Goal: Task Accomplishment & Management: Use online tool/utility

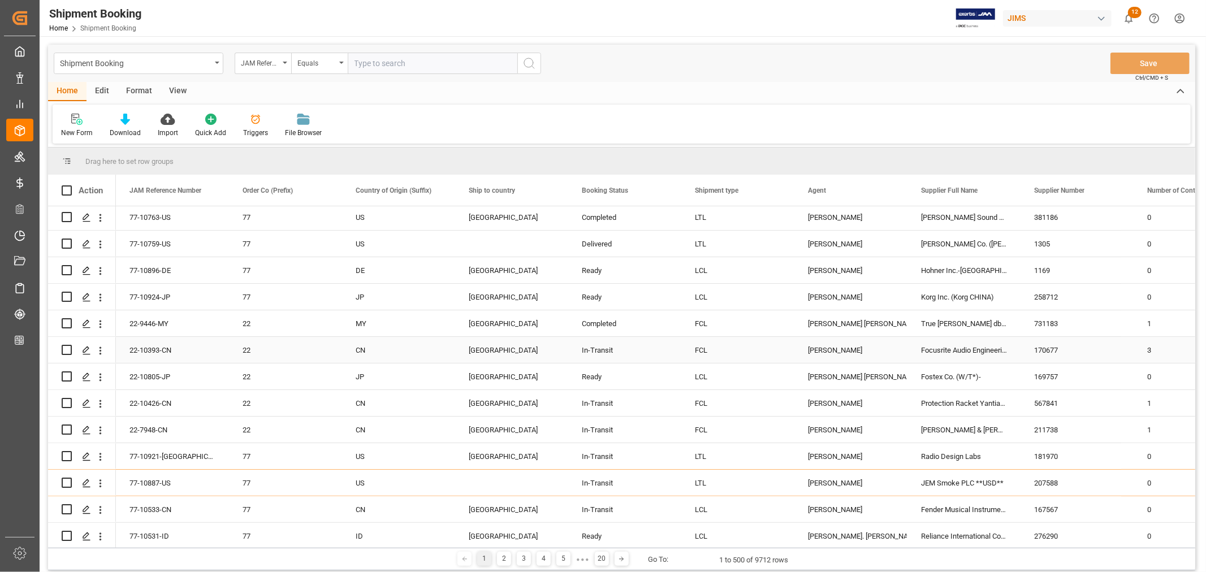
scroll to position [251, 0]
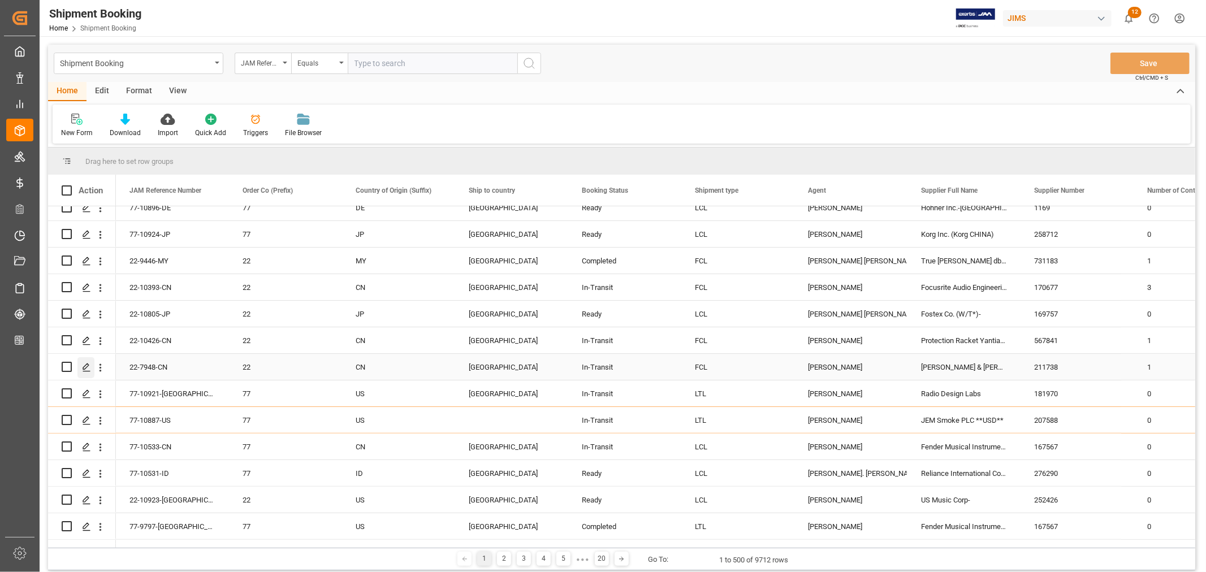
click at [87, 368] on icon "Press SPACE to select this row." at bounding box center [86, 367] width 9 height 9
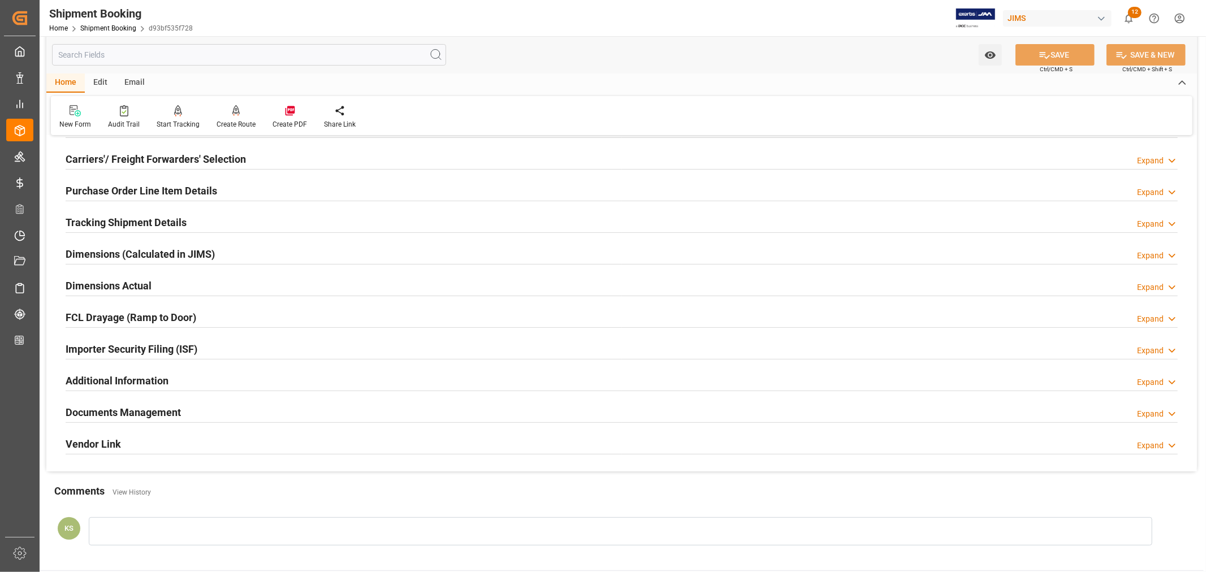
scroll to position [188, 0]
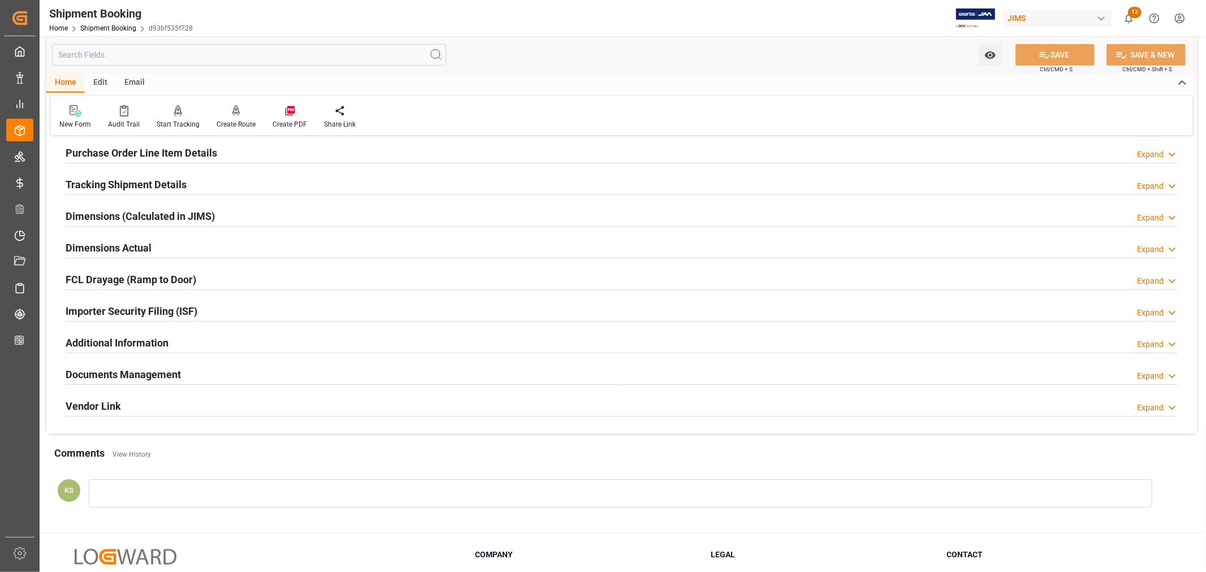
click at [274, 313] on div "Importer Security Filing (ISF) Expand" at bounding box center [622, 310] width 1113 height 21
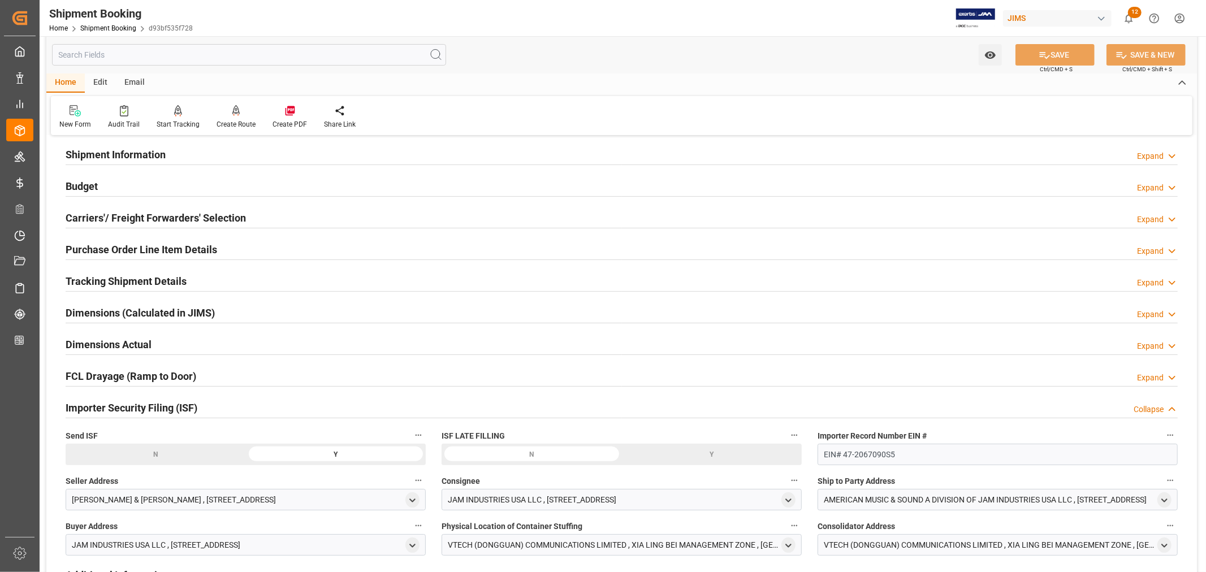
scroll to position [63, 0]
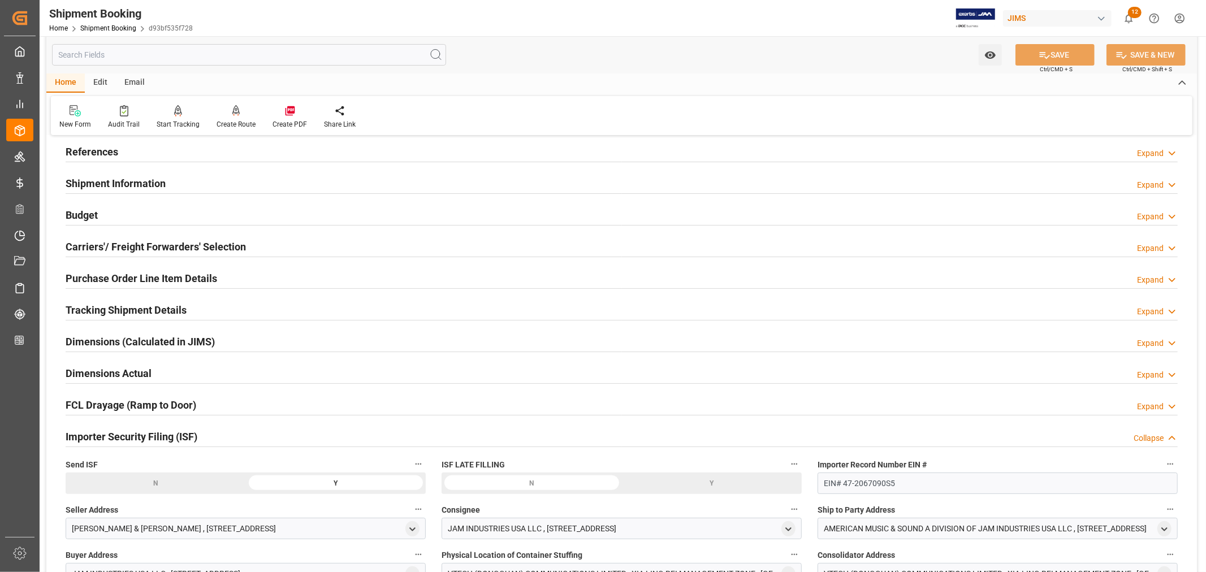
click at [227, 278] on div "Purchase Order Line Item Details Expand" at bounding box center [622, 277] width 1113 height 21
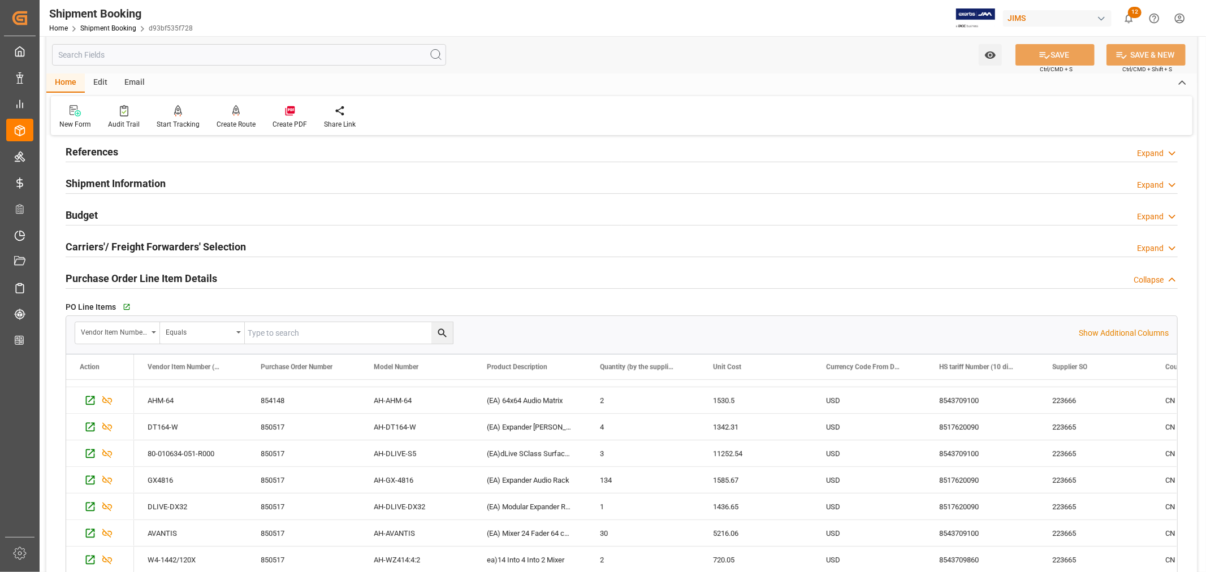
scroll to position [164, 0]
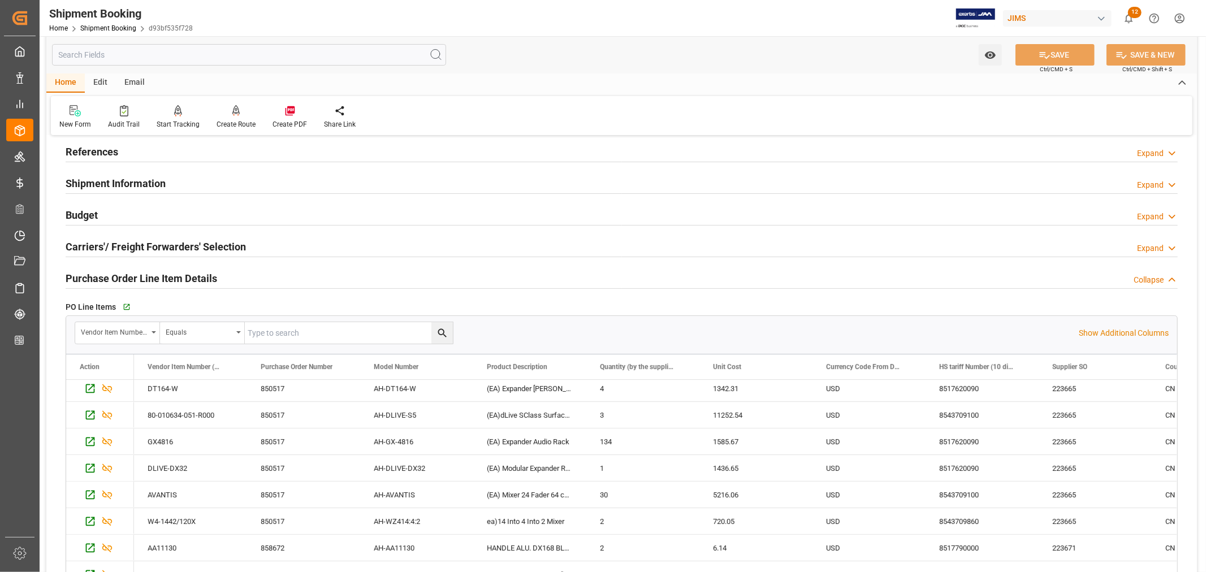
click at [195, 278] on h2 "Purchase Order Line Item Details" at bounding box center [142, 278] width 152 height 15
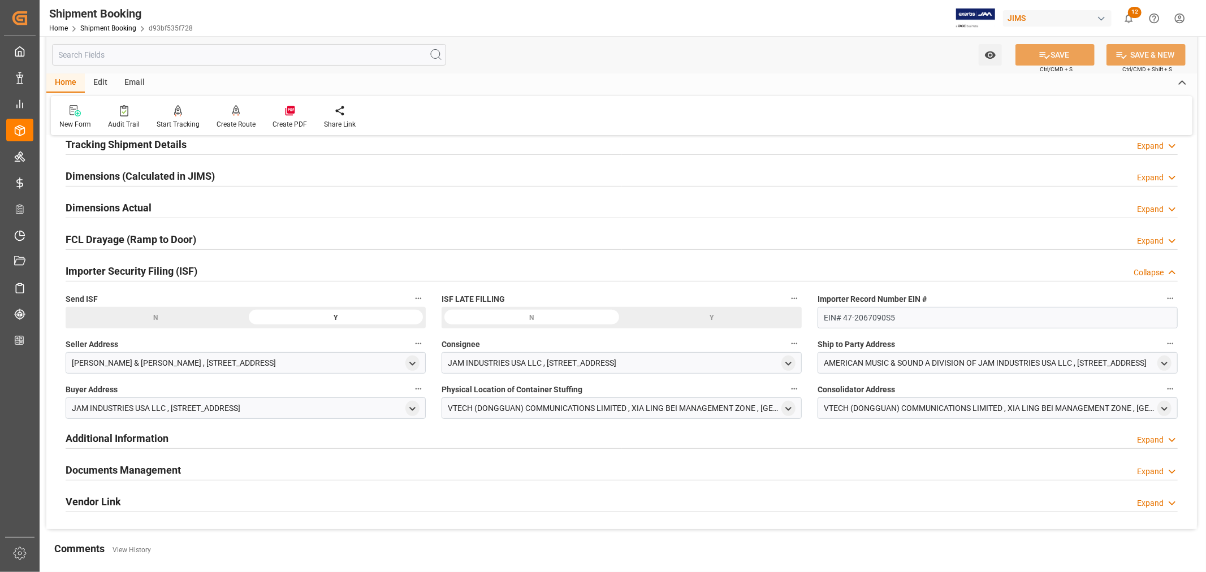
scroll to position [251, 0]
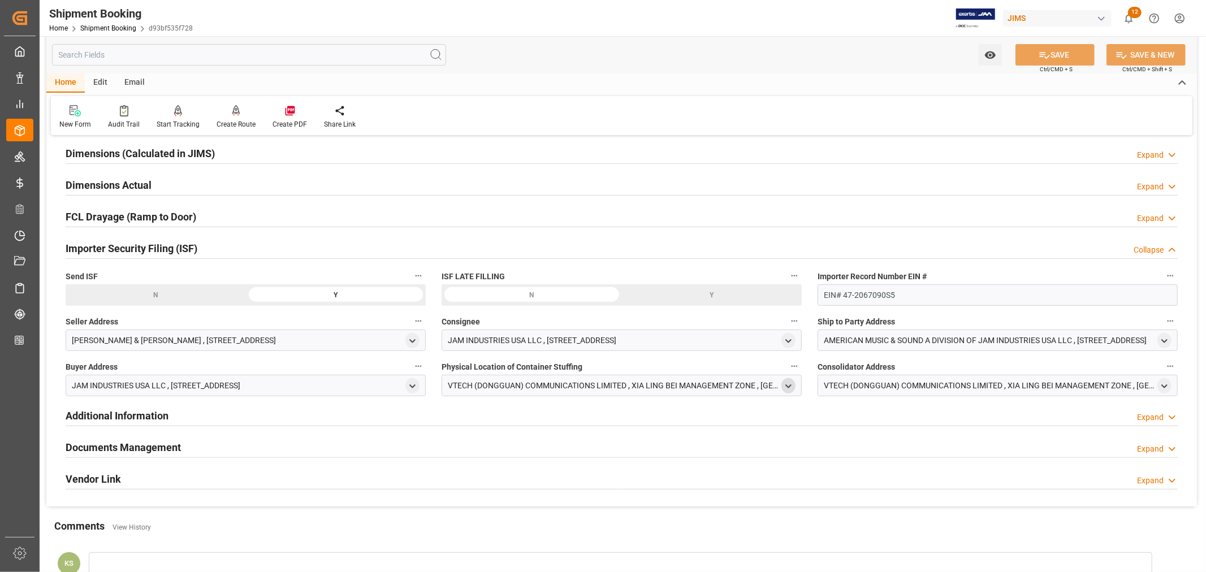
click at [788, 387] on icon "open menu" at bounding box center [789, 387] width 10 height 10
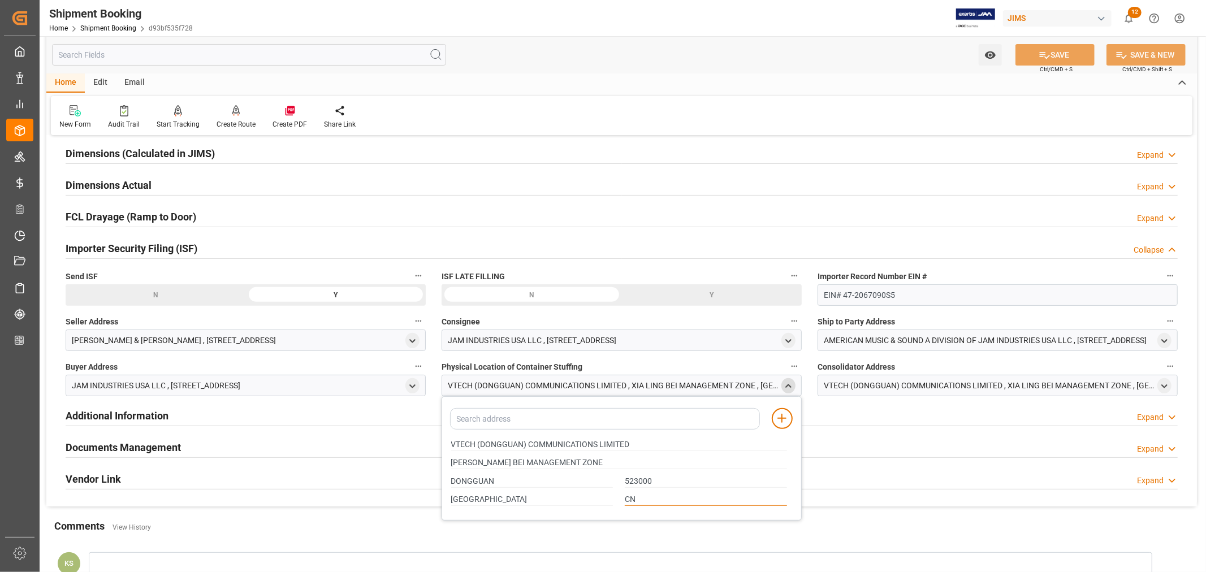
drag, startPoint x: 664, startPoint y: 499, endPoint x: 454, endPoint y: 501, distance: 209.9
click at [454, 501] on div "GUANGDONG CN" at bounding box center [619, 500] width 348 height 19
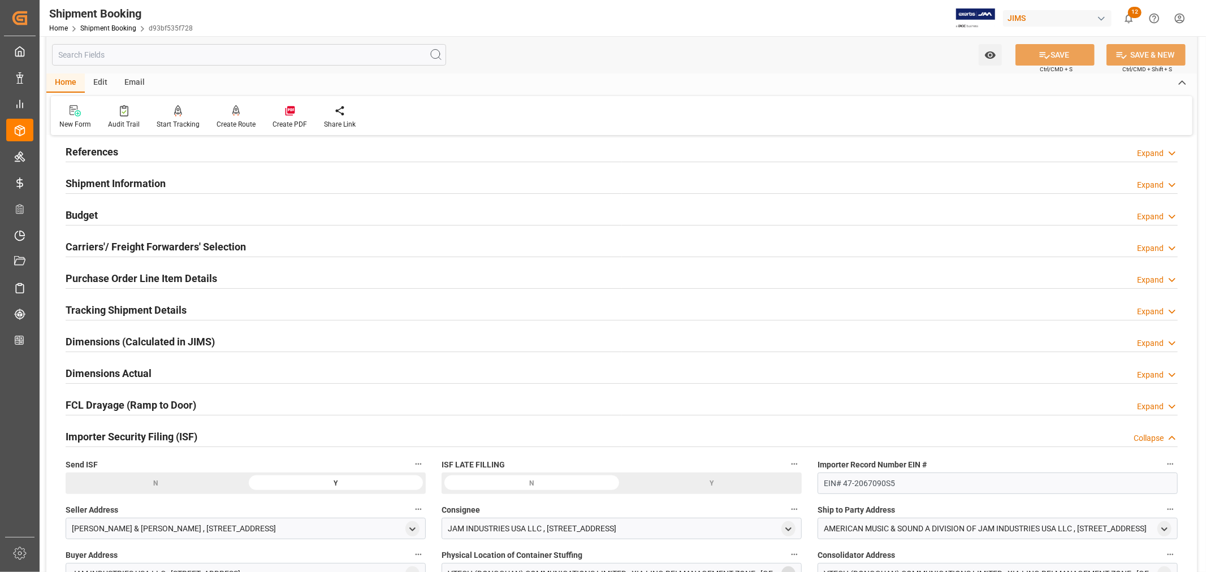
scroll to position [0, 0]
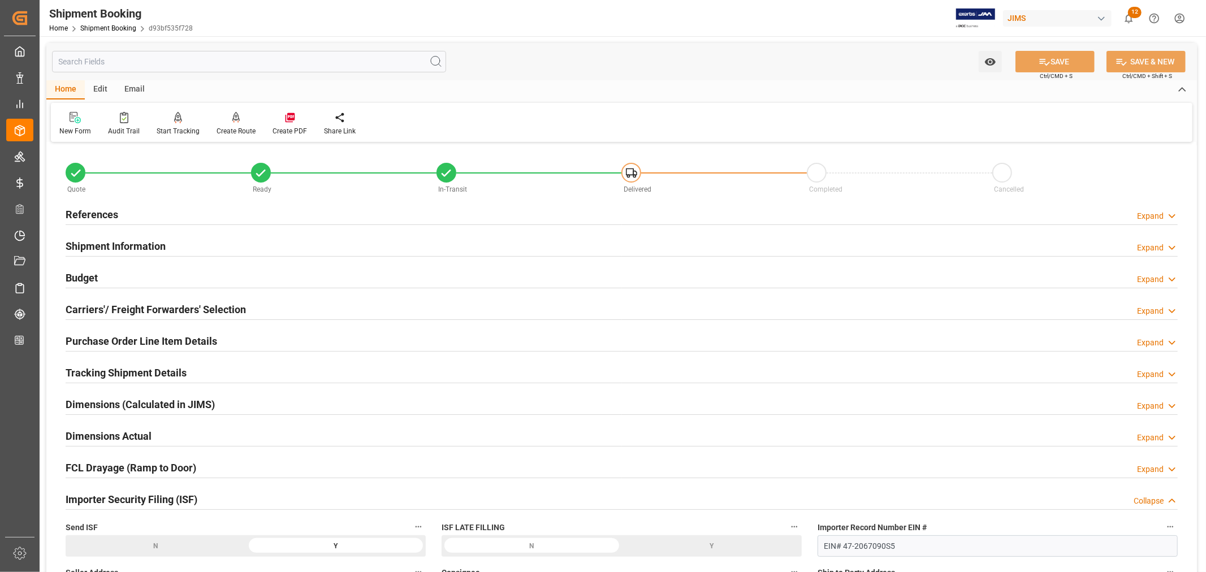
click at [160, 340] on h2 "Purchase Order Line Item Details" at bounding box center [142, 341] width 152 height 15
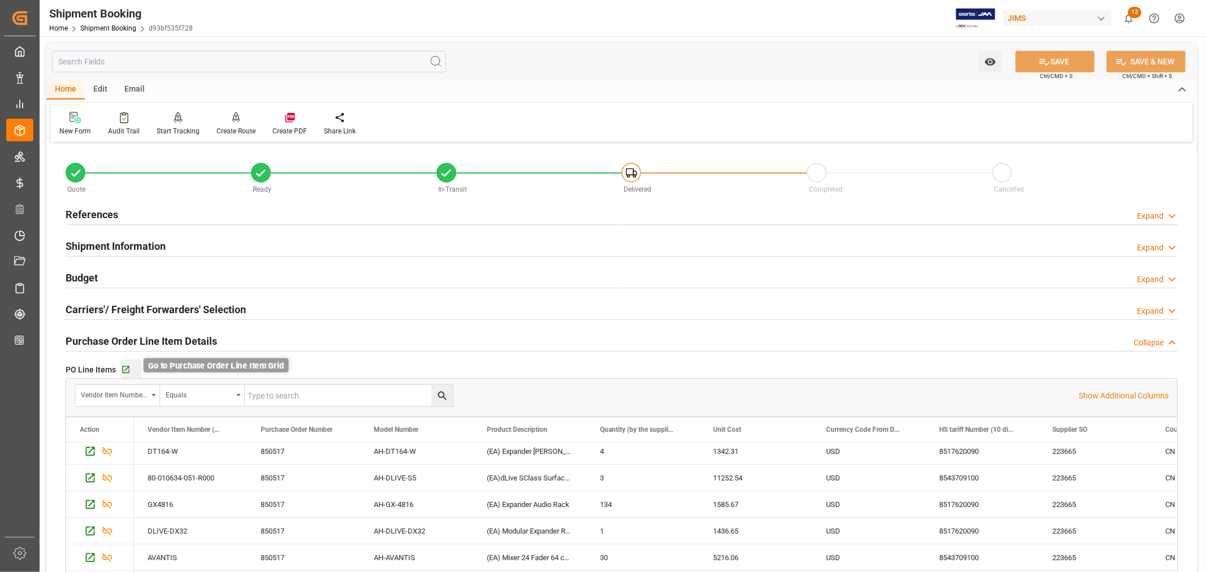
click at [128, 369] on icon "button" at bounding box center [126, 370] width 10 height 10
click at [94, 211] on h2 "References" at bounding box center [92, 214] width 53 height 15
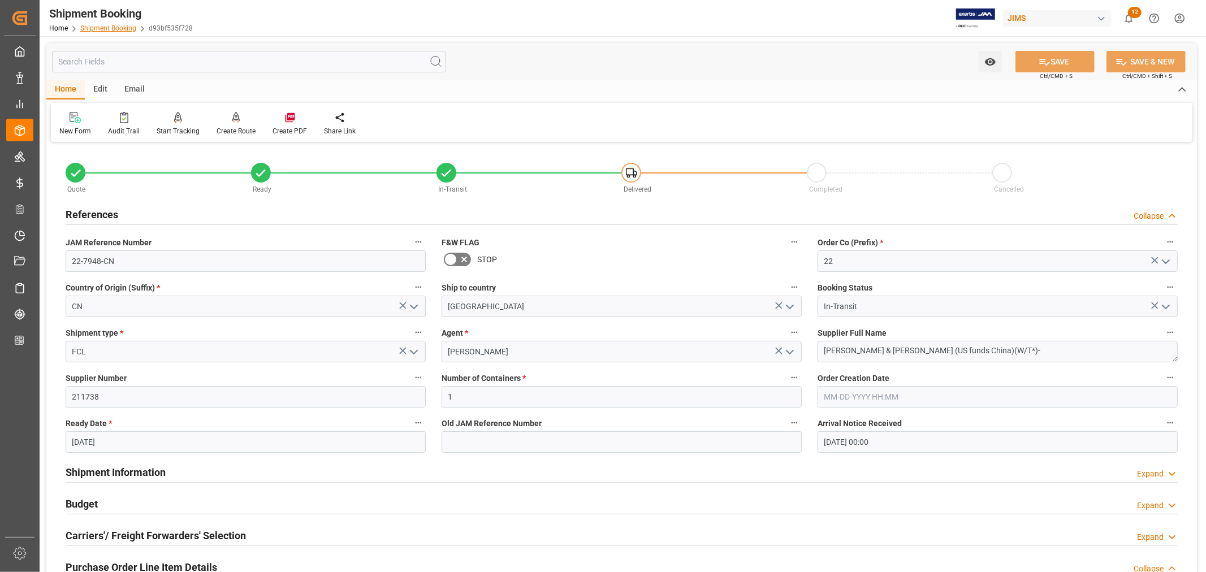
click at [104, 27] on link "Shipment Booking" at bounding box center [108, 28] width 56 height 8
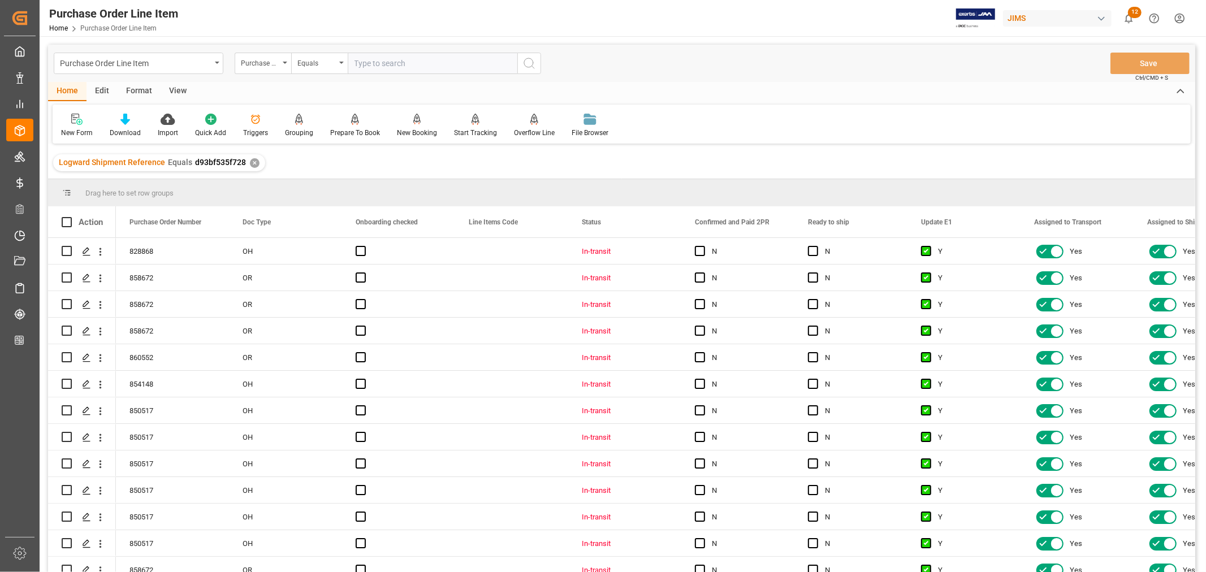
click at [174, 93] on div "View" at bounding box center [178, 91] width 35 height 19
click at [77, 126] on div "Default" at bounding box center [72, 125] width 39 height 25
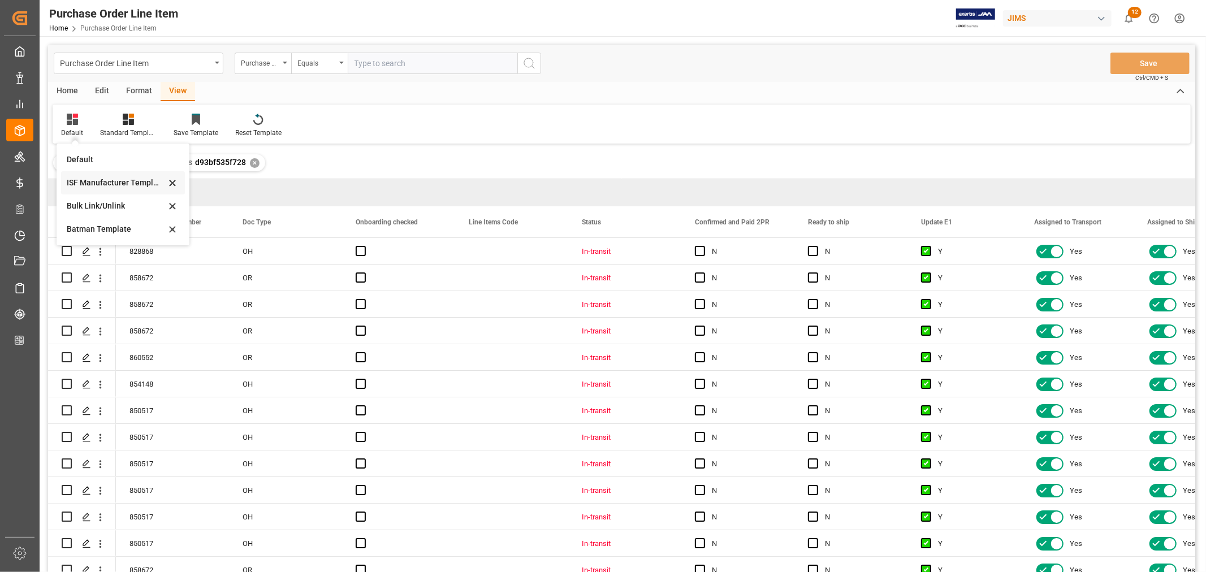
click at [82, 179] on div "ISF Manufacturer Template" at bounding box center [116, 183] width 99 height 12
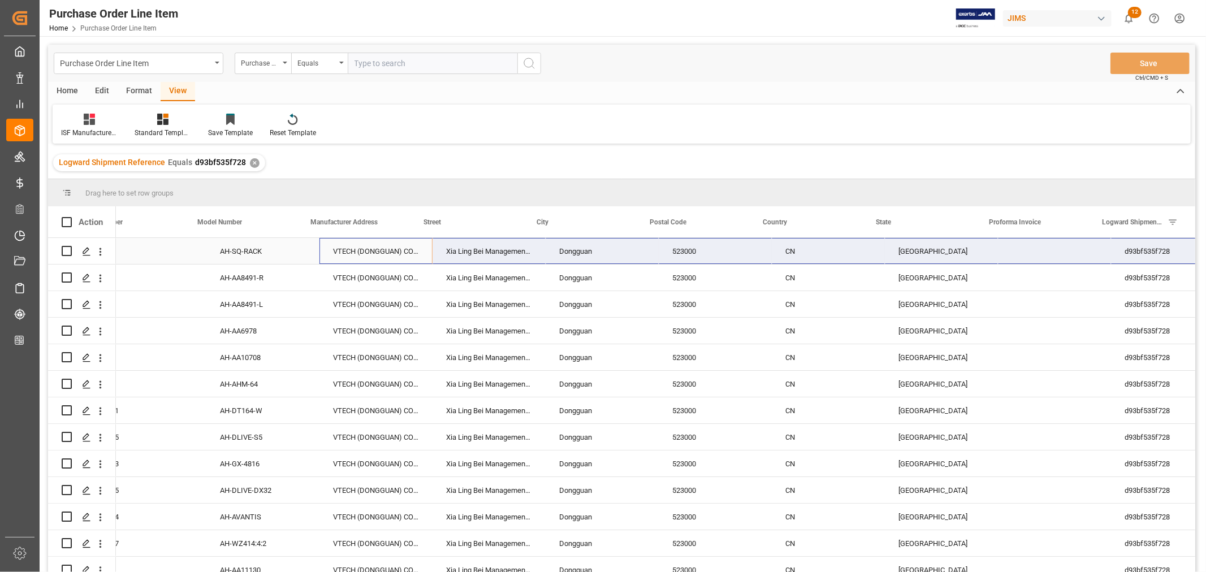
scroll to position [0, 158]
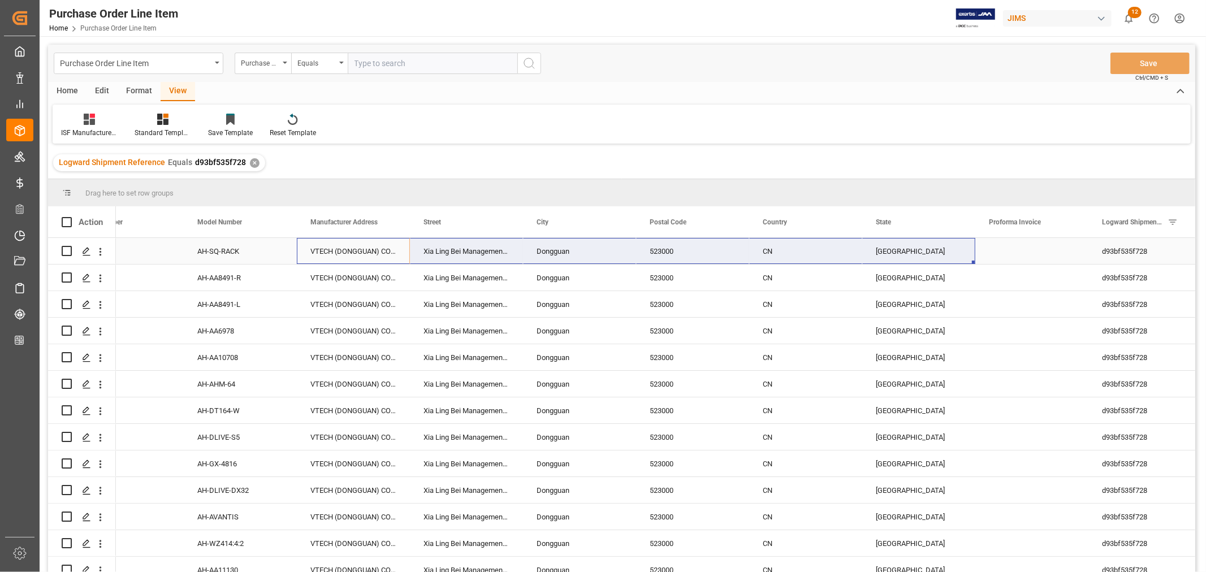
drag, startPoint x: 489, startPoint y: 249, endPoint x: 896, endPoint y: 252, distance: 407.3
click at [896, 252] on div "828868 64 AH-SQ-RACK VTECH (DONGGUAN) COMMUNICATIONS LIMITED Xia Ling Bei Manag…" at bounding box center [806, 251] width 1697 height 27
